Goal: Navigation & Orientation: Find specific page/section

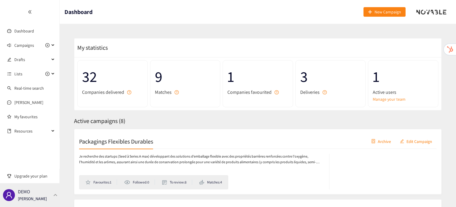
click at [40, 199] on p "[PERSON_NAME]" at bounding box center [32, 199] width 29 height 7
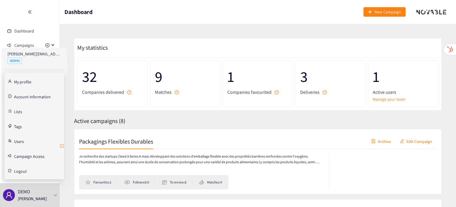
click at [62, 144] on icon "retweet" at bounding box center [62, 146] width 4 height 4
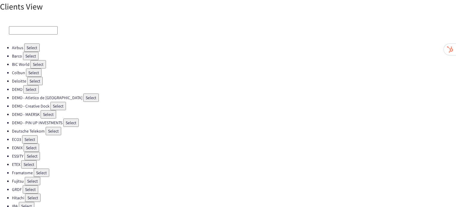
click at [34, 146] on button "Select" at bounding box center [32, 148] width 16 height 8
